Goal: Task Accomplishment & Management: Use online tool/utility

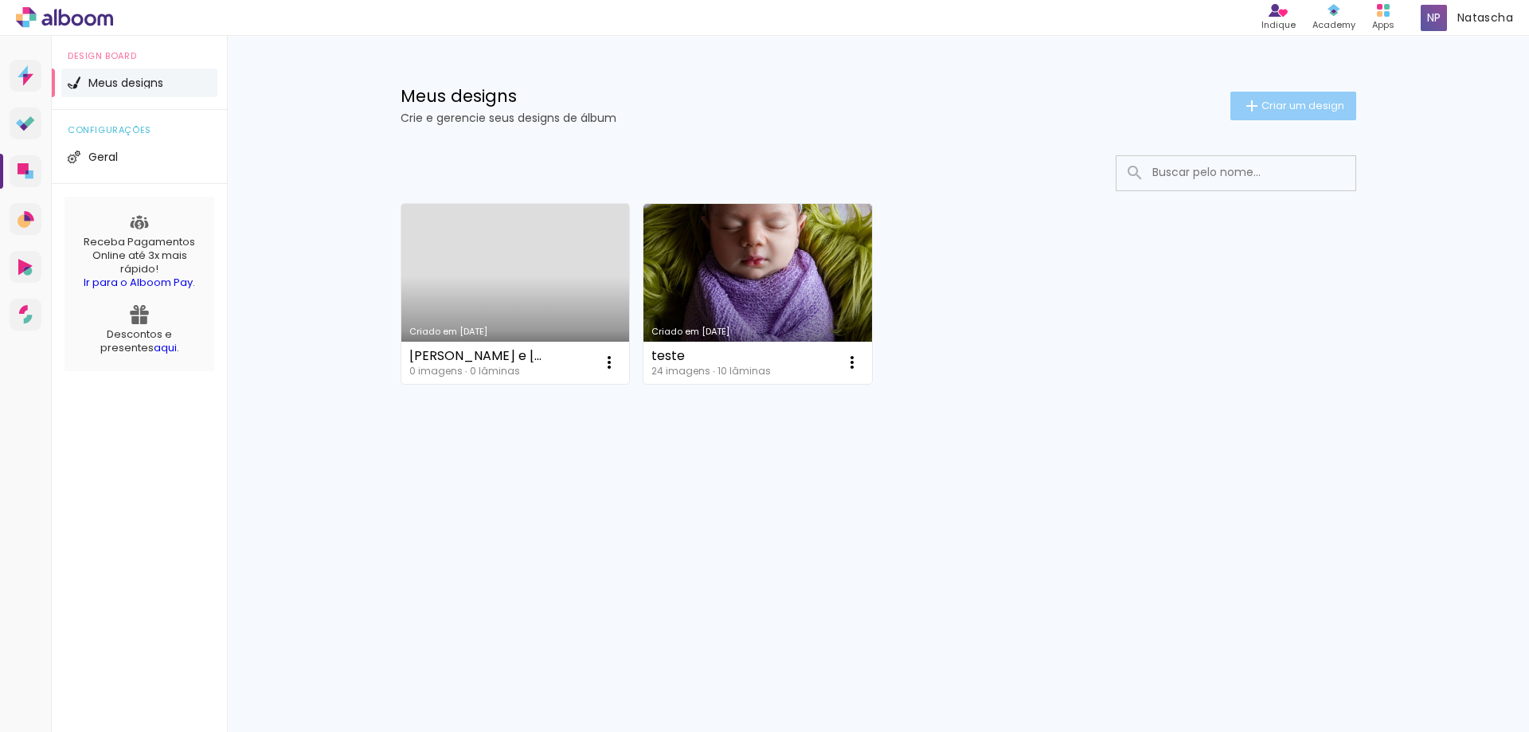
click at [1268, 100] on span "Criar um design" at bounding box center [1303, 105] width 83 height 10
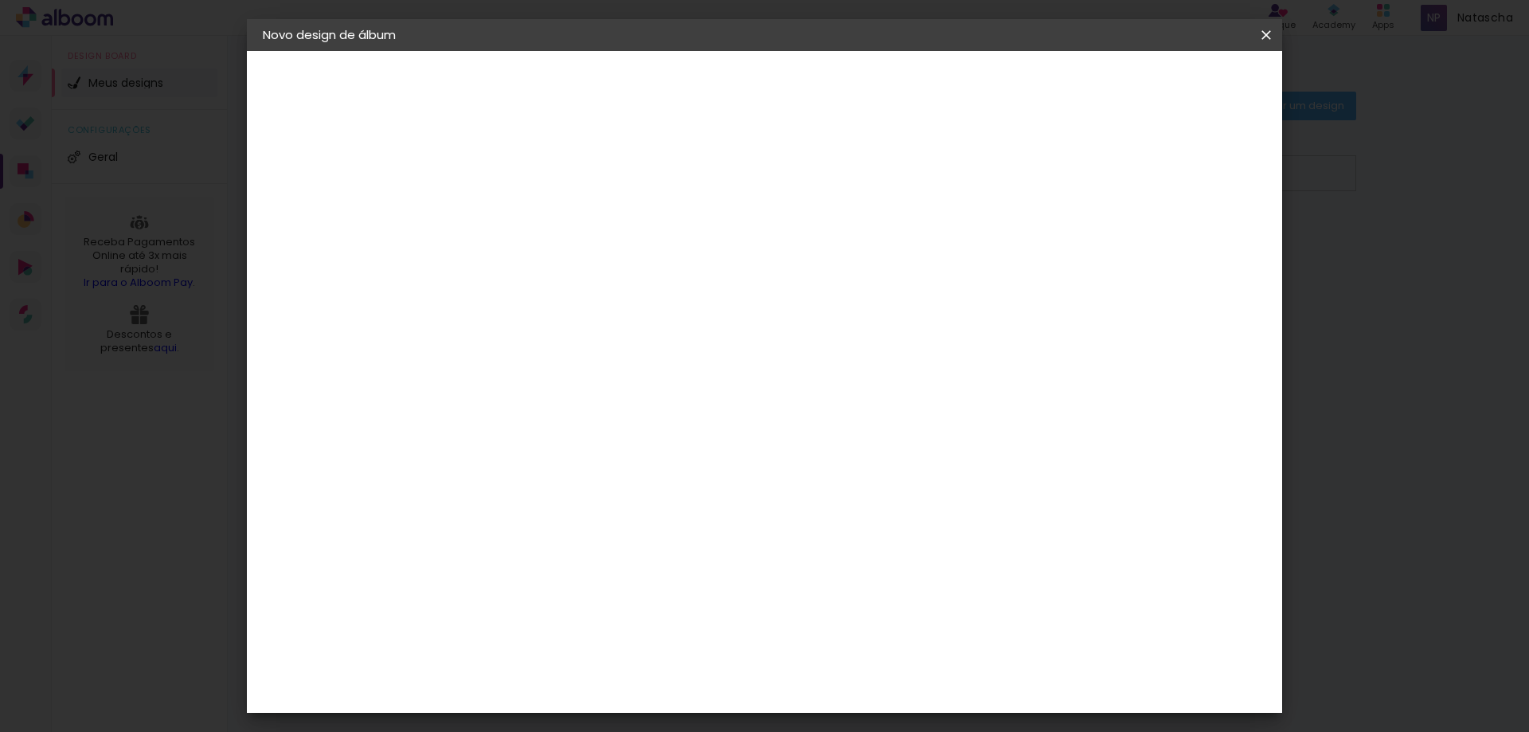
click at [523, 221] on input at bounding box center [523, 214] width 0 height 25
type input "Casamento"
type paper-input "Casamento"
click at [687, 96] on paper-button "Avançar" at bounding box center [648, 84] width 78 height 27
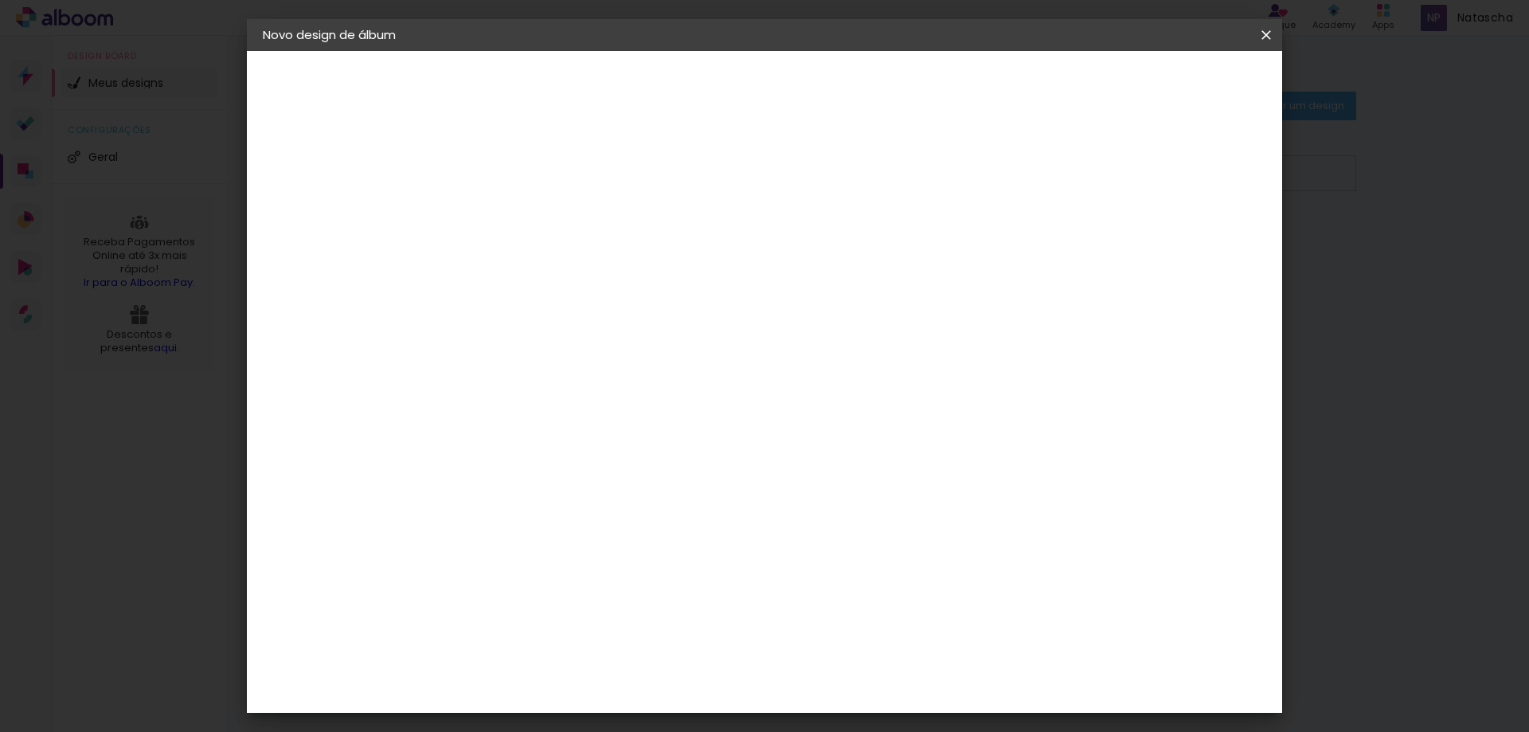
click at [620, 339] on paper-item "Digipix Pro" at bounding box center [564, 359] width 172 height 41
click at [0, 0] on slot "Avançar" at bounding box center [0, 0] width 0 height 0
click at [585, 265] on input "text" at bounding box center [554, 277] width 62 height 25
click at [822, 299] on paper-item "180º LIGHT" at bounding box center [868, 296] width 319 height 32
click at [738, 274] on div at bounding box center [630, 275] width 214 height 2
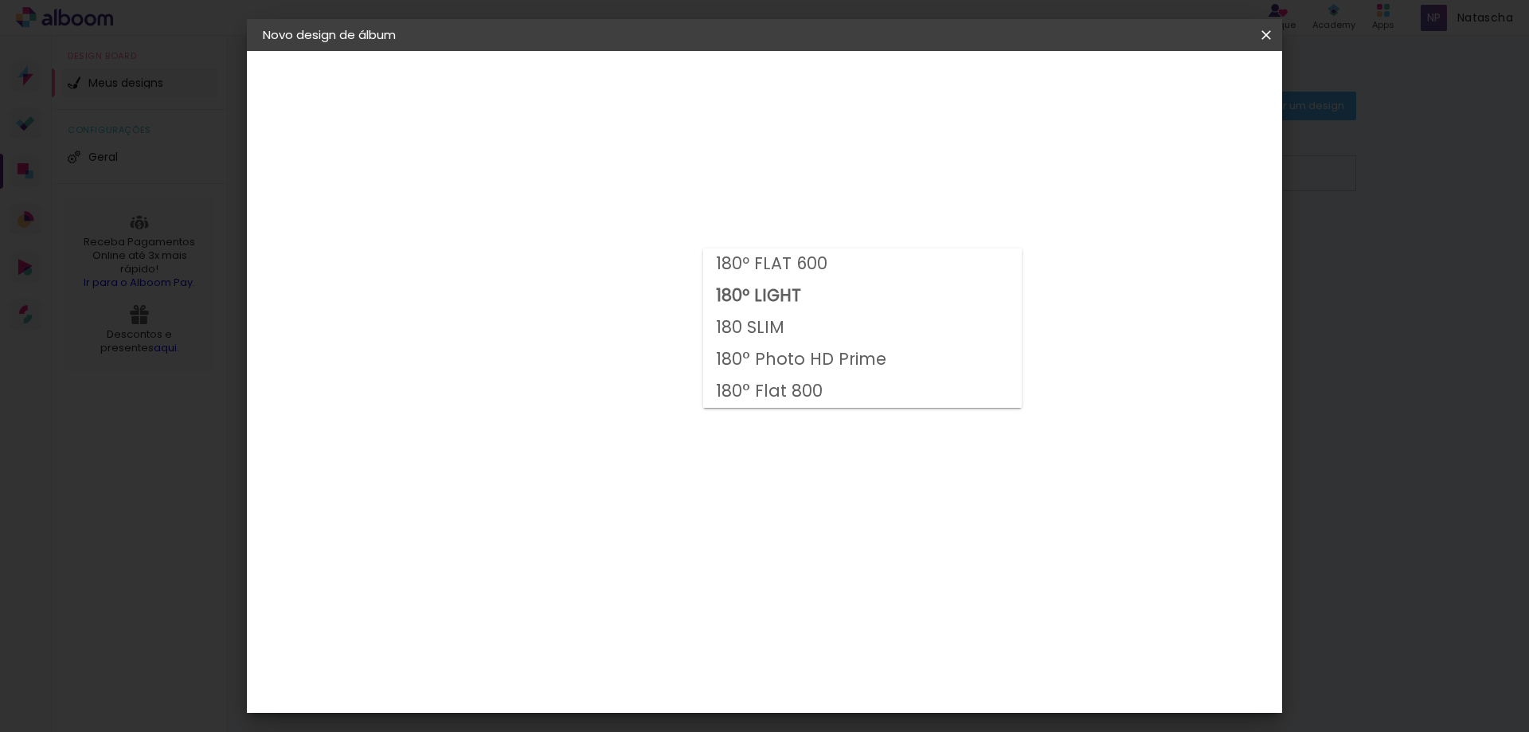
click at [0, 0] on slot "180 SLIM" at bounding box center [0, 0] width 0 height 0
type input "180 SLIM"
click at [718, 268] on input "180 SLIM" at bounding box center [620, 261] width 195 height 25
click at [783, 215] on div "Opções disponíveis 180º FLAT 600 180º LIGHT 180 SLIM 180° Photo HD Prime 180° F…" at bounding box center [630, 531] width 305 height 752
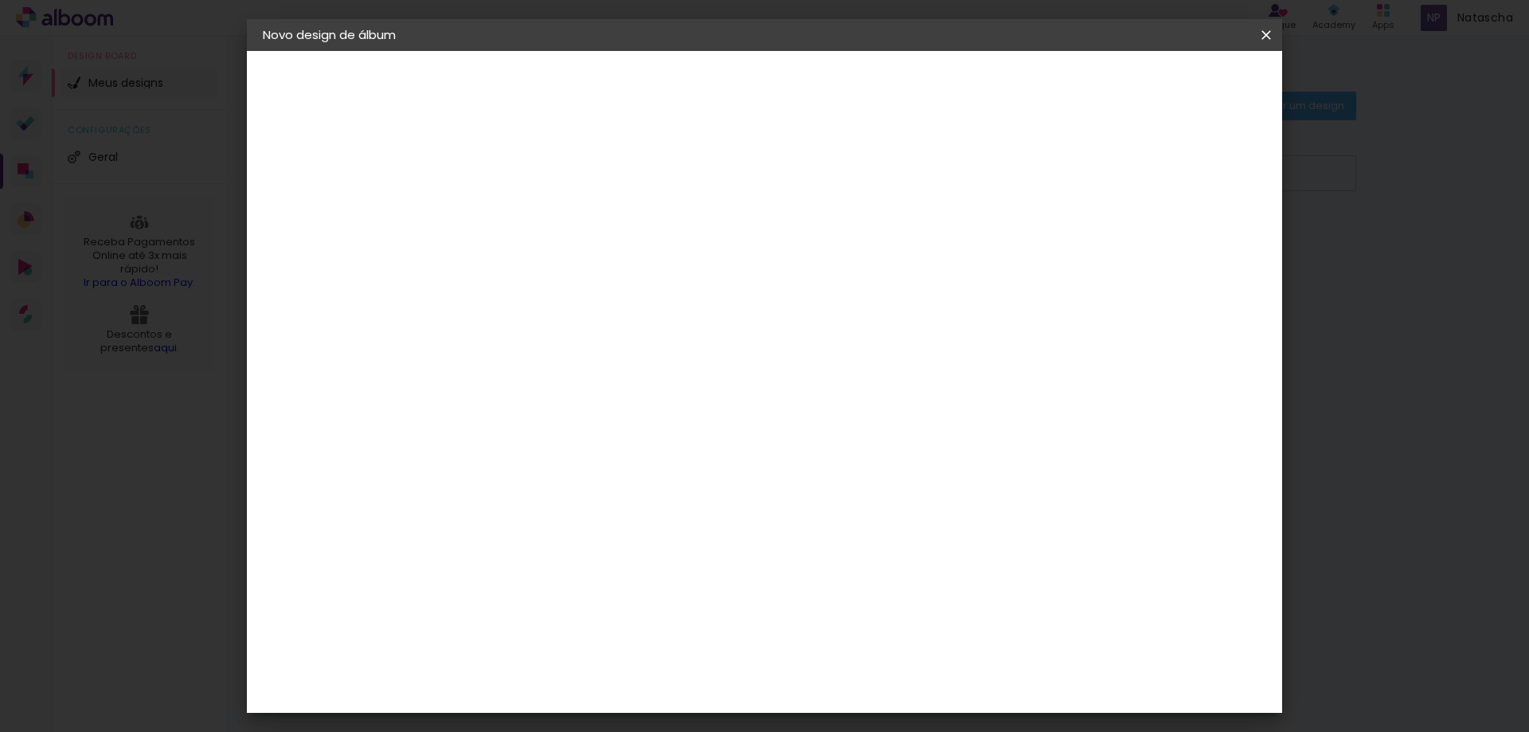
click at [631, 331] on span "29.7 × 21.0" at bounding box center [594, 347] width 74 height 33
click at [783, 92] on paper-button "Avançar" at bounding box center [744, 84] width 78 height 27
click at [1183, 92] on paper-button "Iniciar design" at bounding box center [1130, 84] width 104 height 27
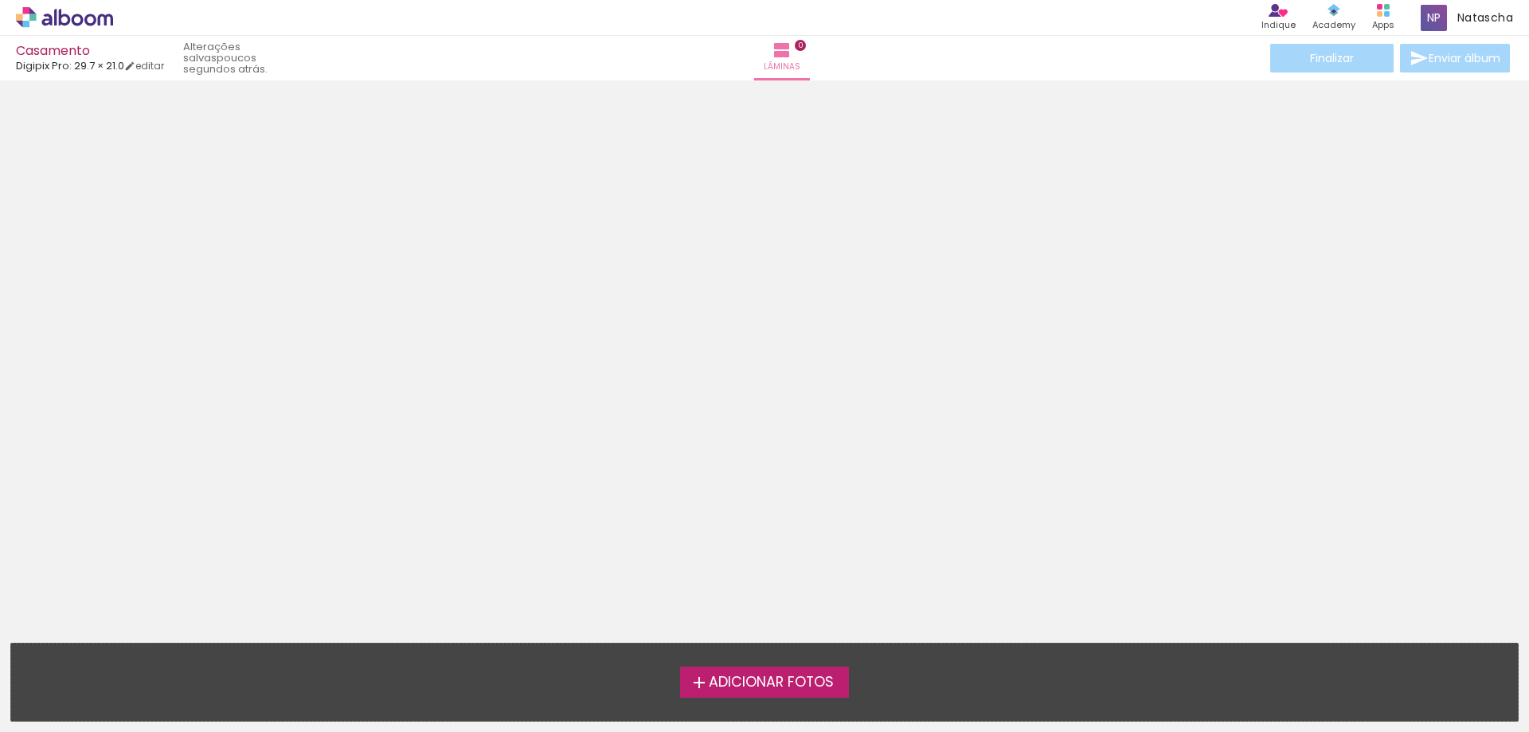
click at [793, 679] on span "Adicionar Fotos" at bounding box center [771, 682] width 125 height 14
click at [0, 0] on input "file" at bounding box center [0, 0] width 0 height 0
click at [1465, 18] on span "Natascha" at bounding box center [1486, 18] width 56 height 17
